Goal: Information Seeking & Learning: Learn about a topic

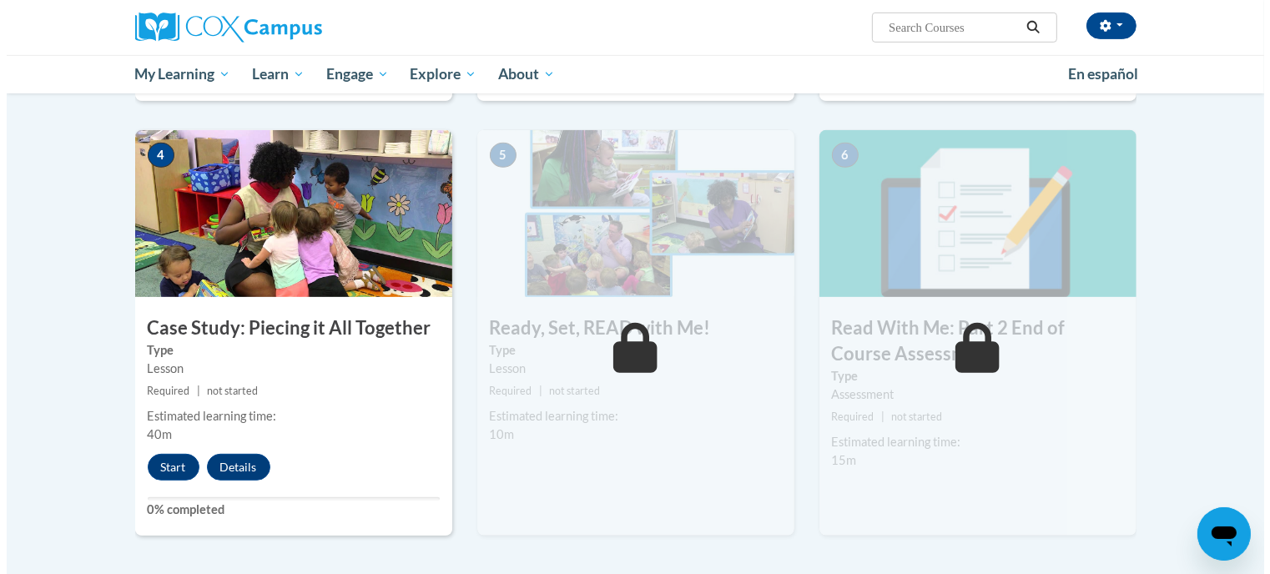
scroll to position [779, 0]
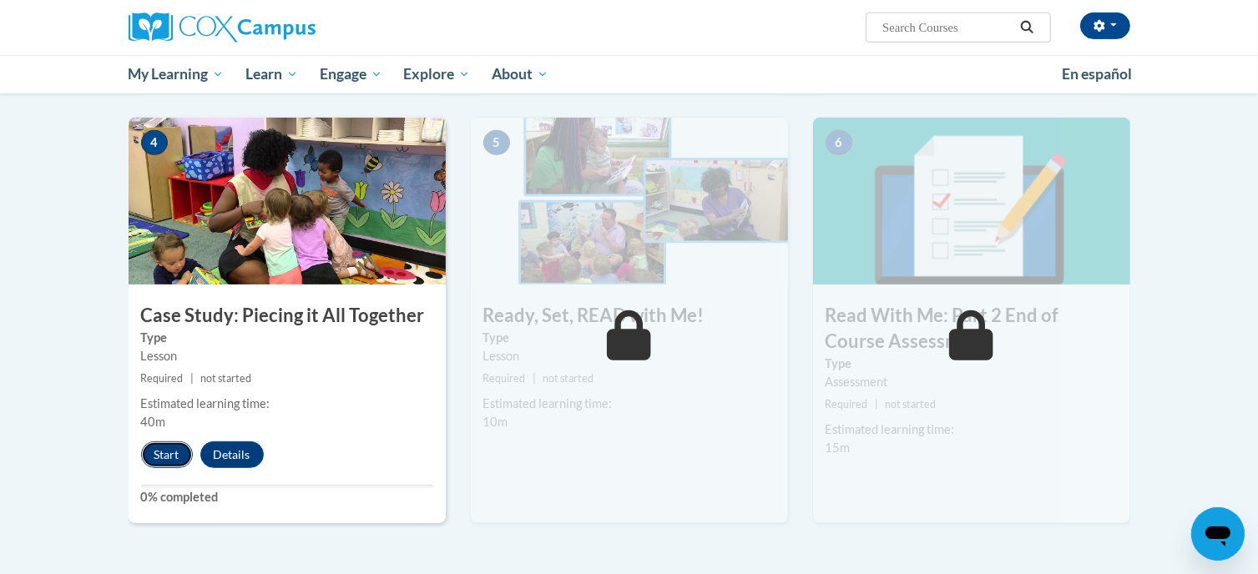
click at [169, 453] on button "Start" at bounding box center [167, 455] width 52 height 27
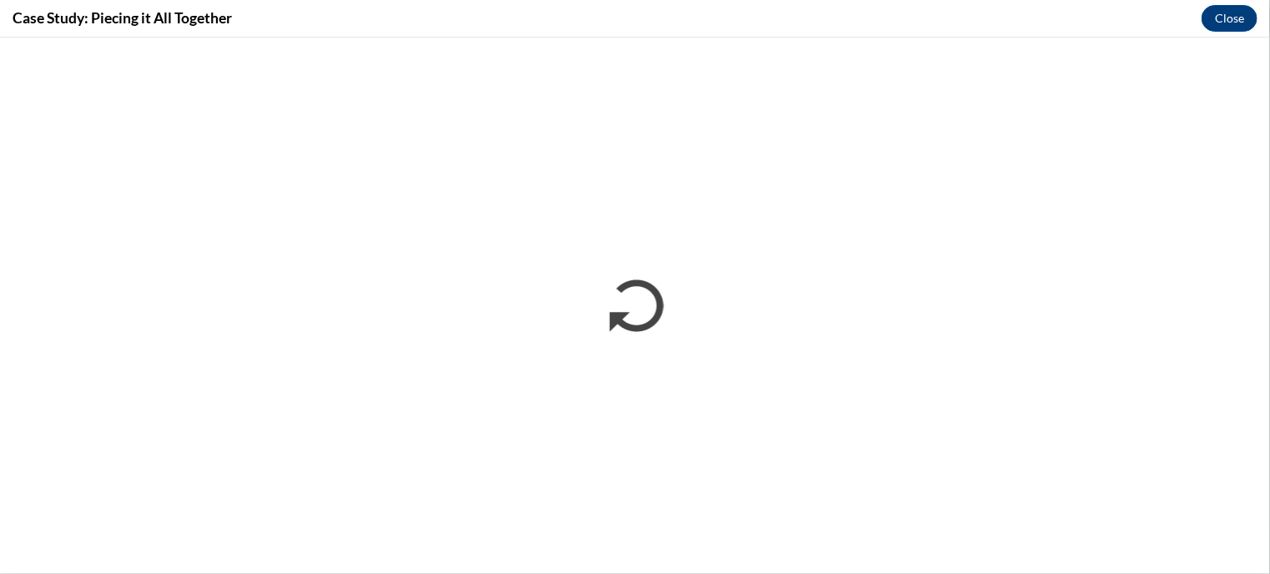
scroll to position [0, 0]
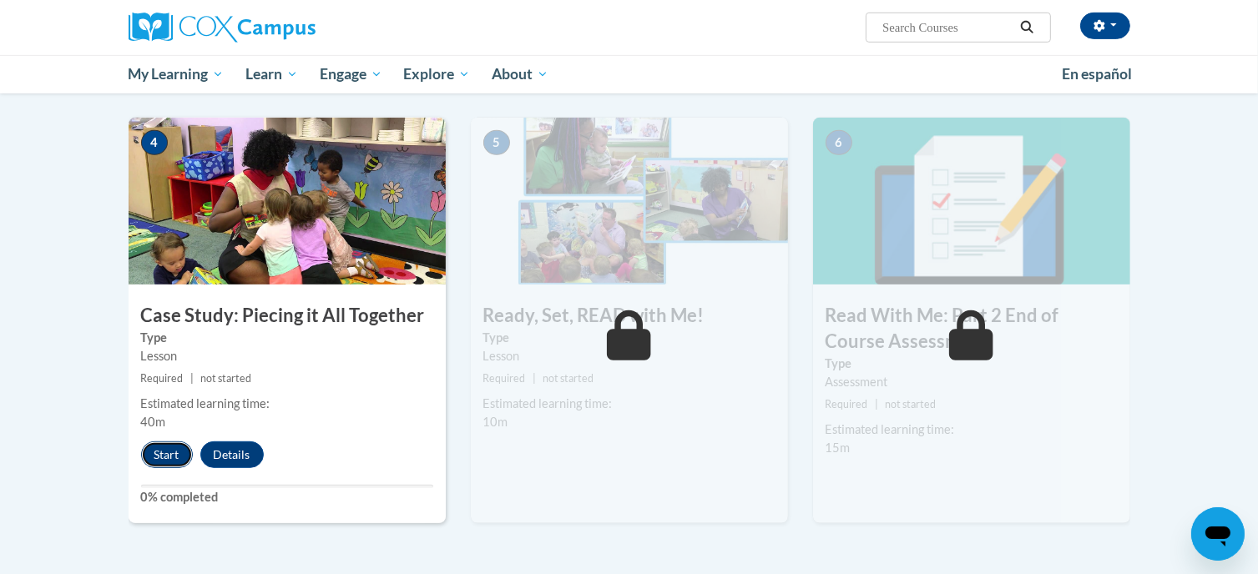
click at [159, 455] on button "Start" at bounding box center [167, 455] width 52 height 27
